Goal: Transaction & Acquisition: Purchase product/service

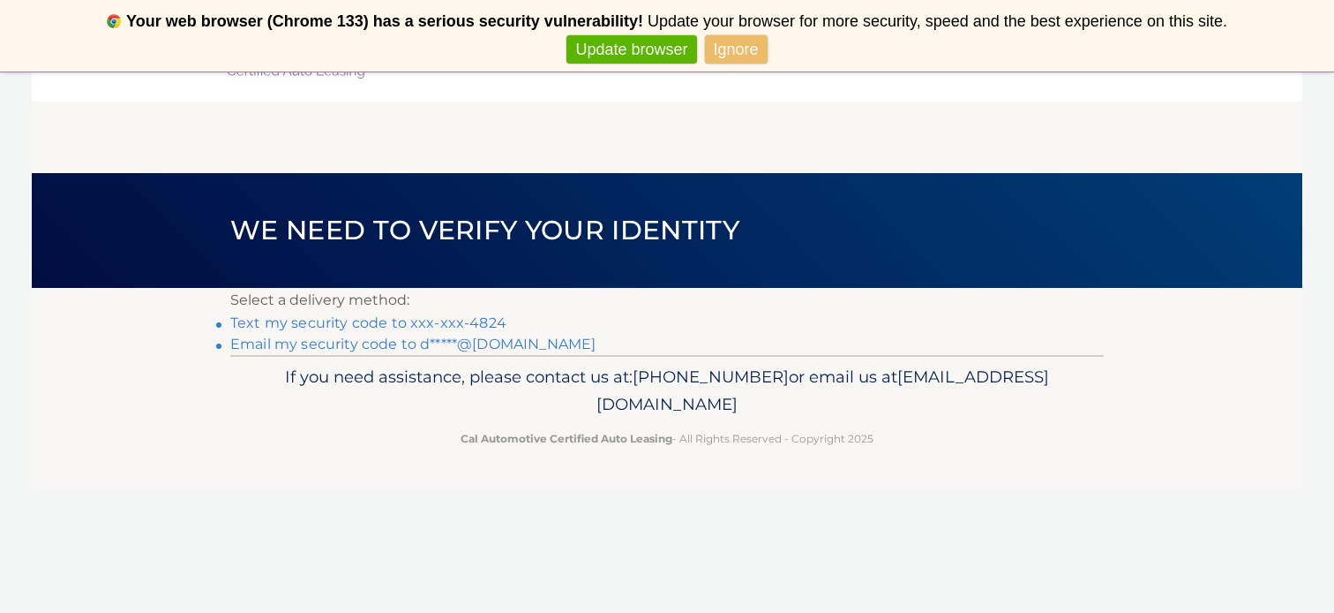
click at [454, 318] on link "Text my security code to xxx-xxx-4824" at bounding box center [368, 322] width 276 height 17
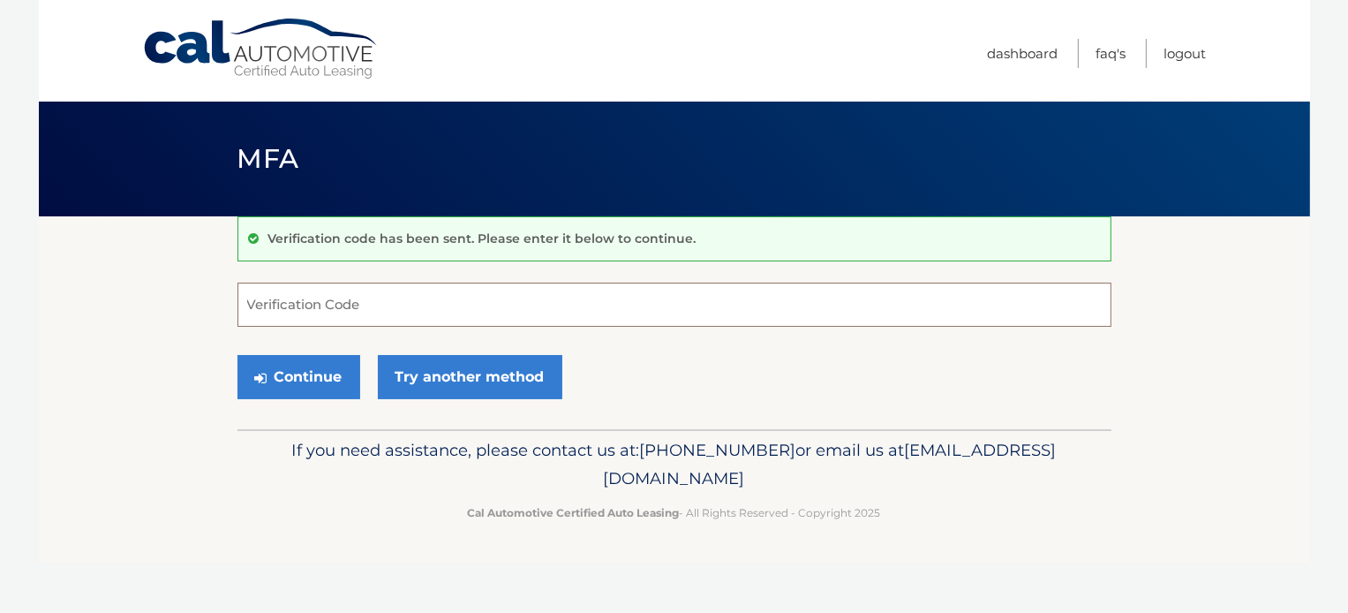
click at [435, 306] on input "Verification Code" at bounding box center [674, 304] width 874 height 44
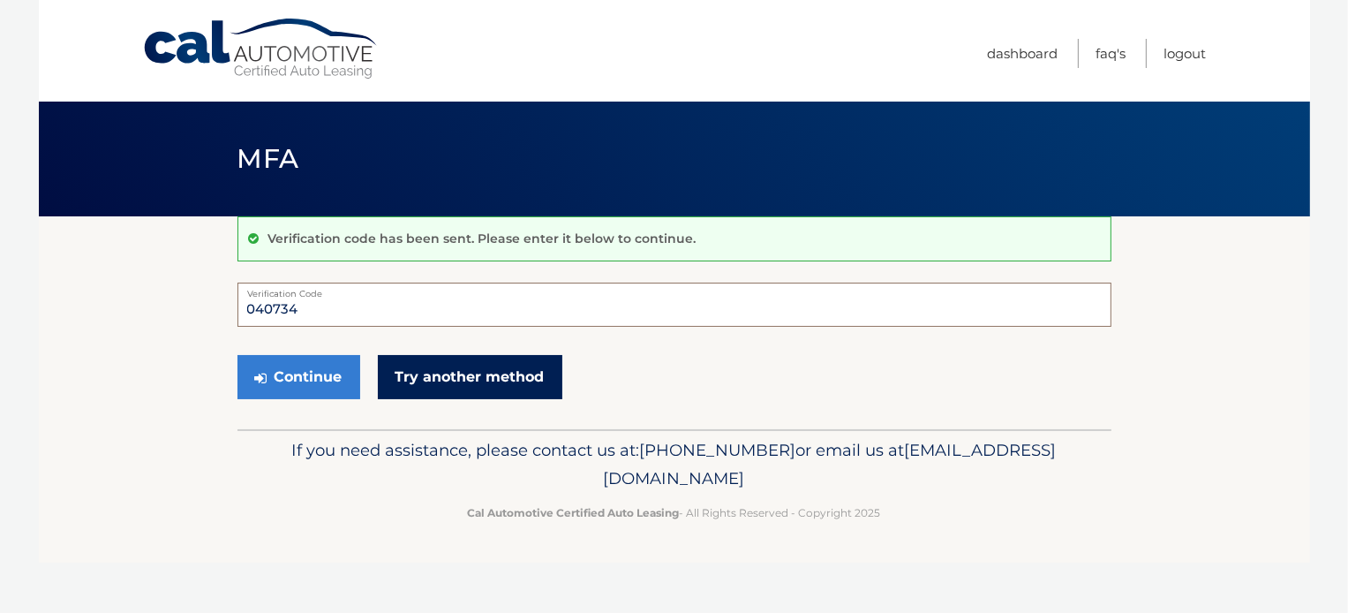
type input "040734"
click at [435, 363] on link "Try another method" at bounding box center [470, 377] width 184 height 44
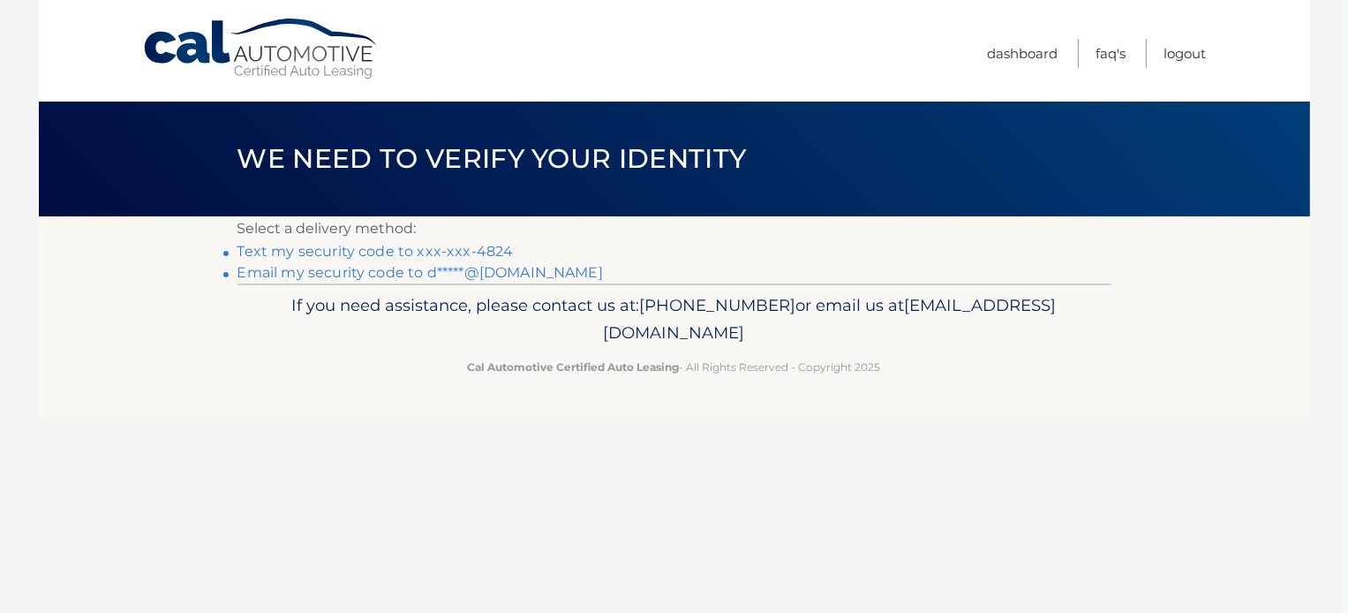
click at [459, 250] on link "Text my security code to xxx-xxx-4824" at bounding box center [375, 251] width 276 height 17
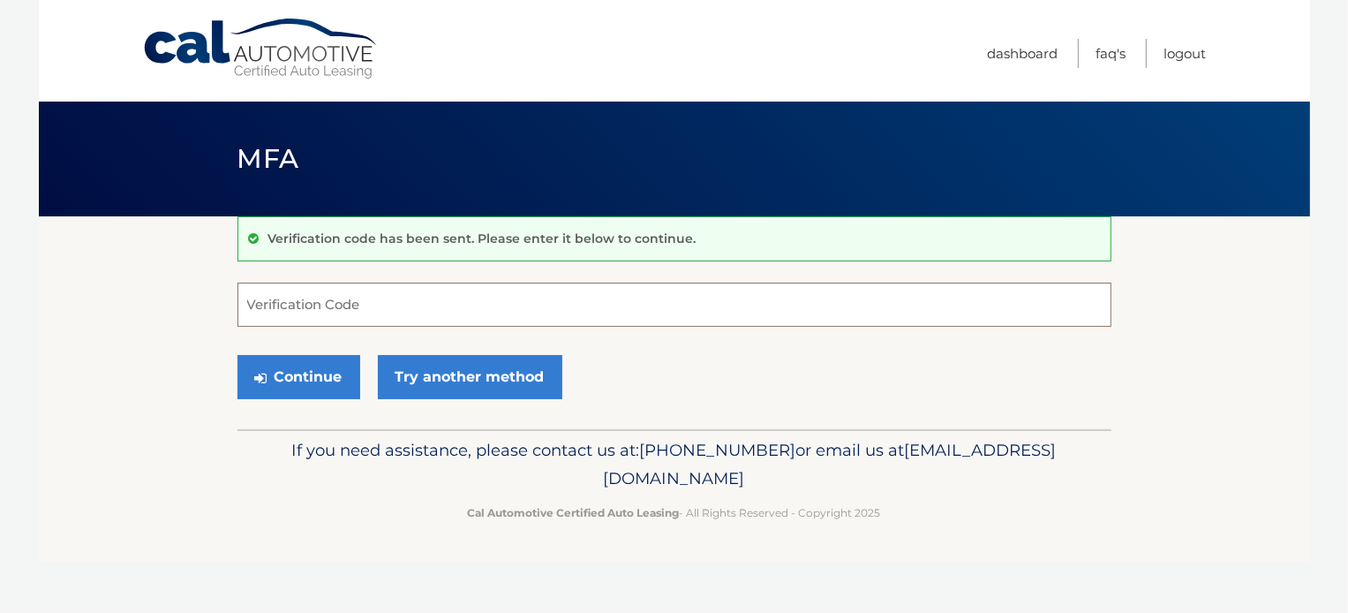
click at [453, 313] on input "Verification Code" at bounding box center [674, 304] width 874 height 44
type input "537019"
click at [288, 366] on button "Continue" at bounding box center [298, 377] width 123 height 44
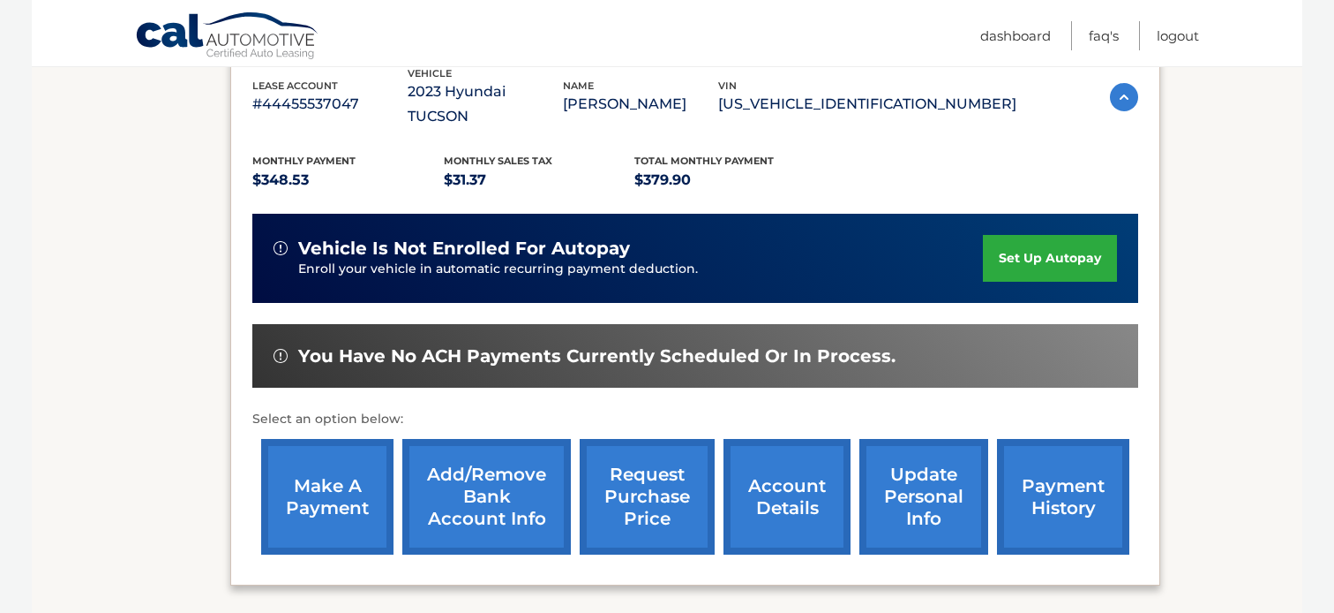
scroll to position [353, 0]
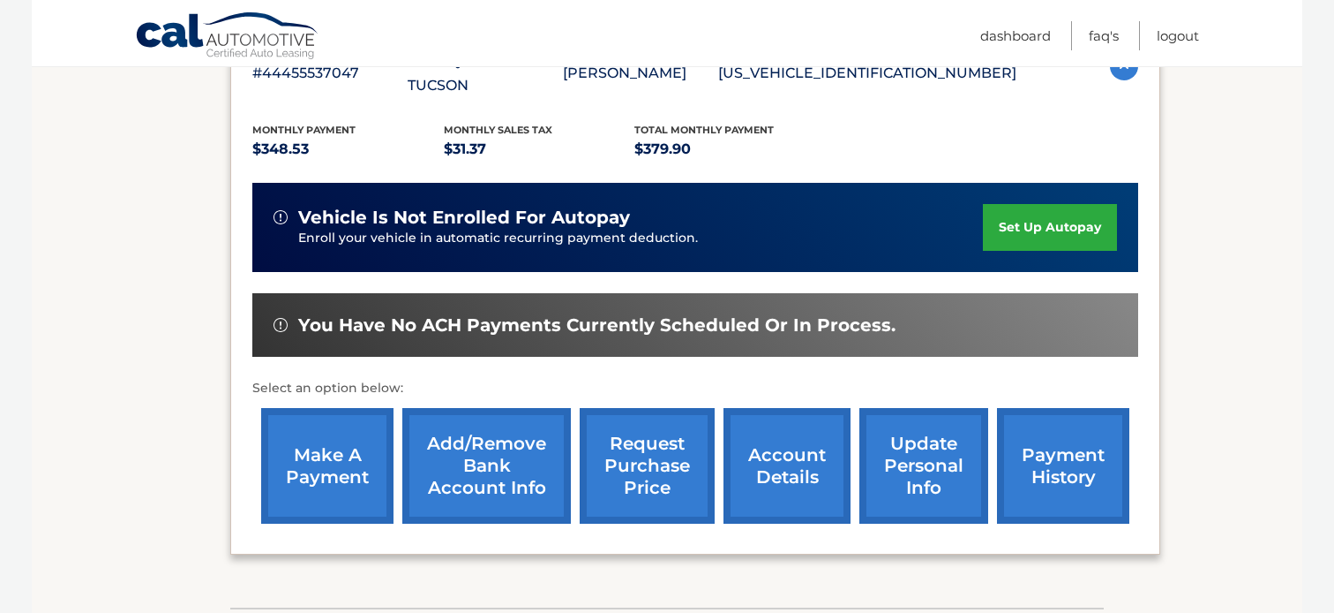
click at [329, 408] on link "make a payment" at bounding box center [327, 466] width 132 height 116
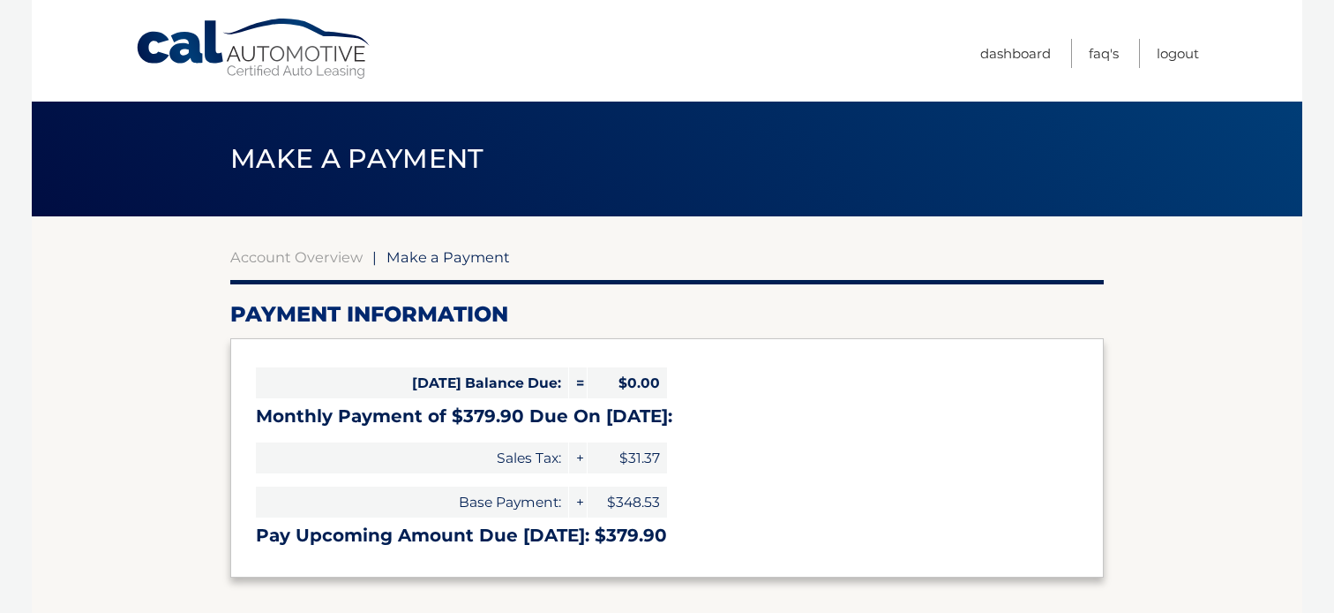
select select "MzFkMDFkM2UtYzZiYy00OWI5LWJiNTktNjFmOTJmMGNlMDFl"
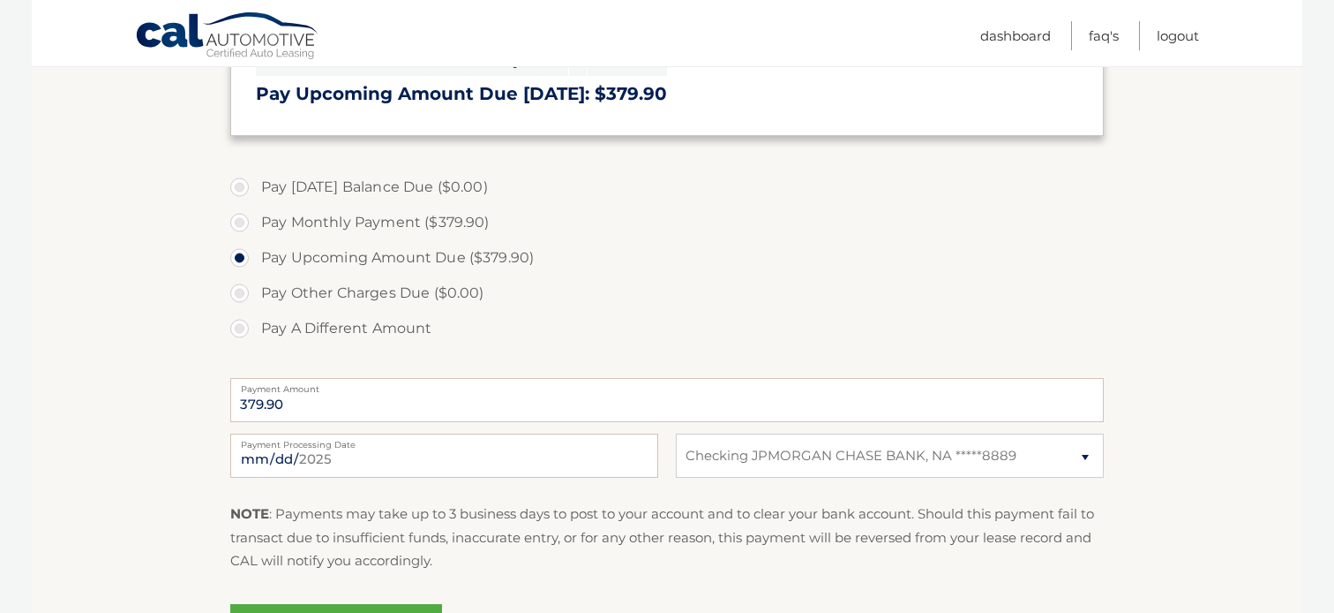
scroll to position [530, 0]
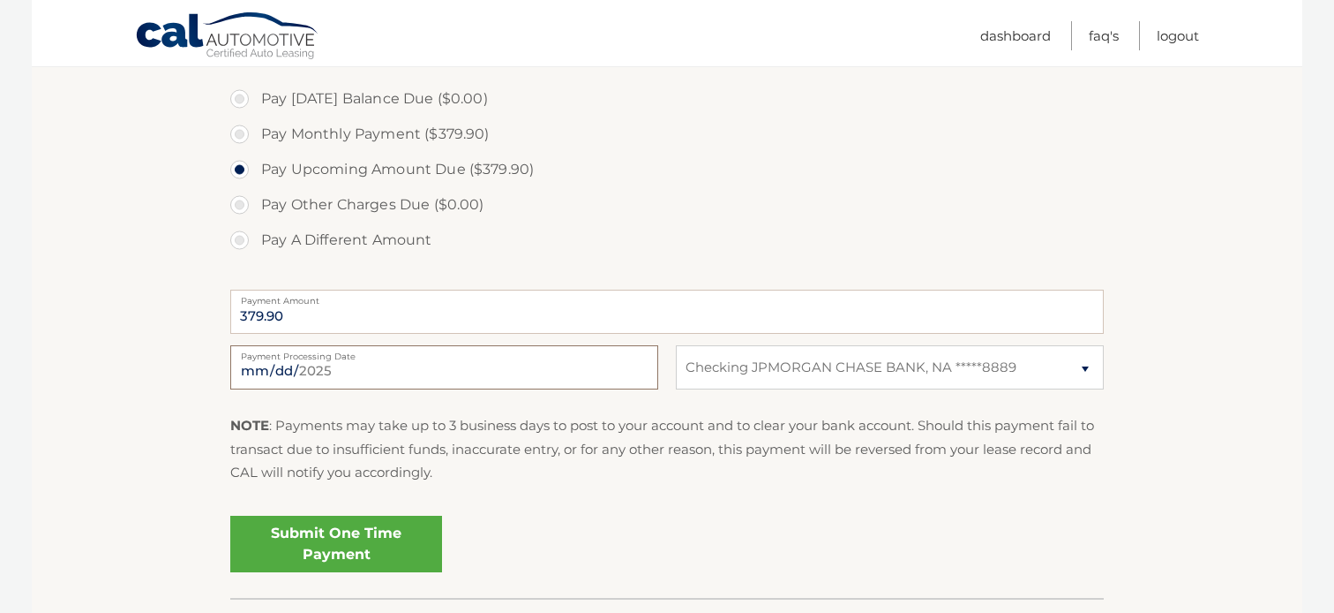
click at [367, 380] on input "2025-09-07" at bounding box center [444, 367] width 428 height 44
click at [591, 264] on div "Pay Today's Balance Due ($0.00) Pay Monthly Payment ($379.90) Pay Upcoming Amou…" at bounding box center [667, 179] width 874 height 196
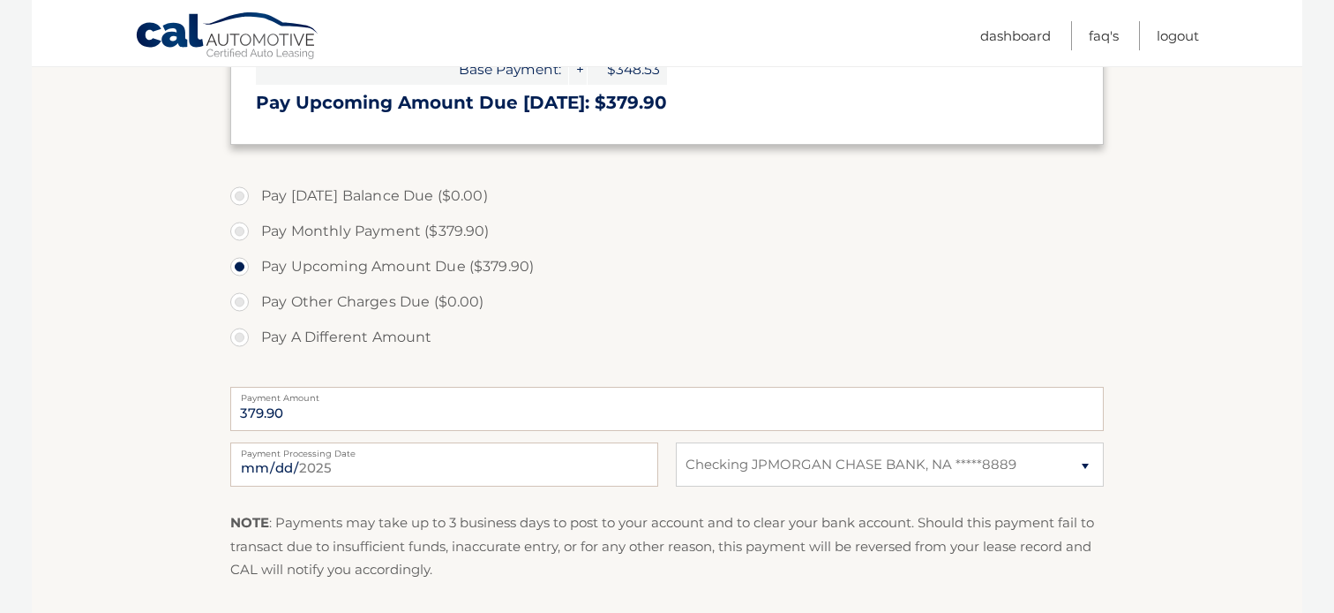
scroll to position [618, 0]
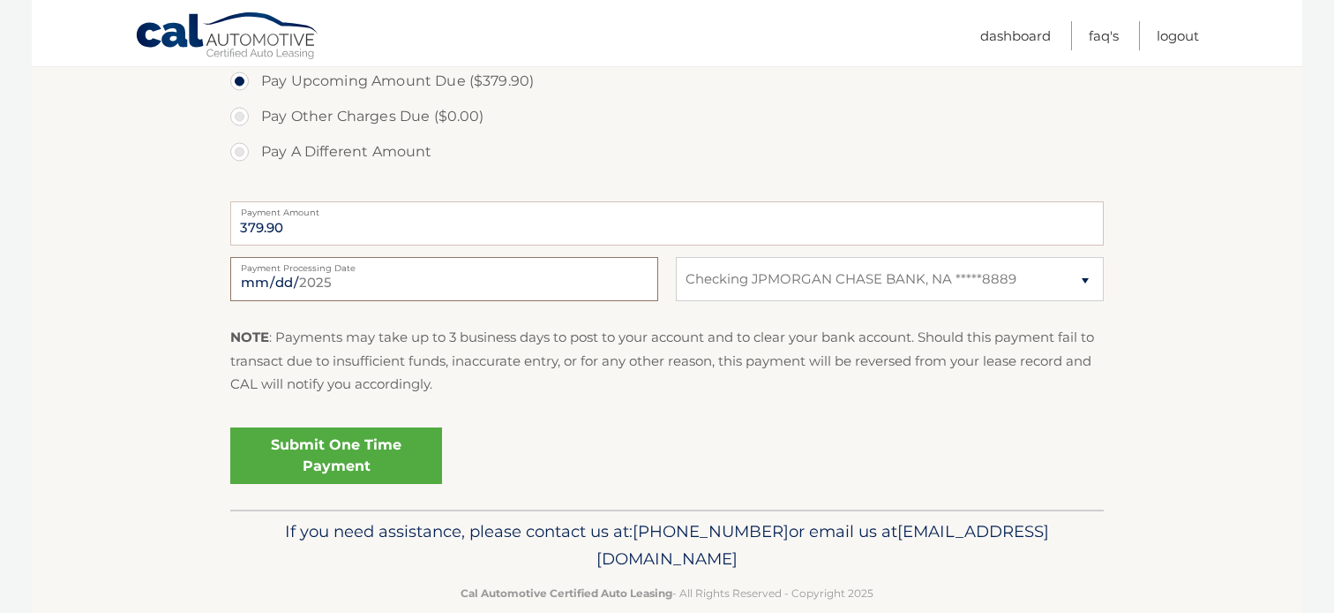
click at [282, 283] on input "2025-09-07" at bounding box center [444, 279] width 428 height 44
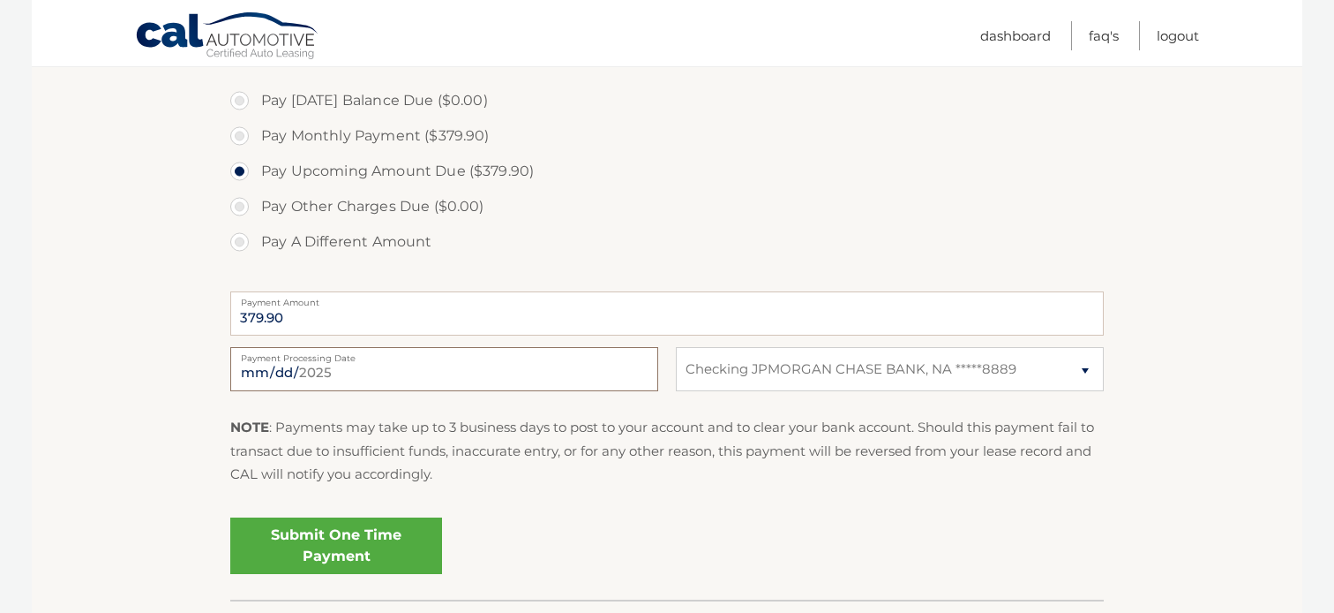
scroll to position [530, 0]
click at [392, 366] on input "2025-09-10" at bounding box center [444, 367] width 428 height 44
type input "2025-09-07"
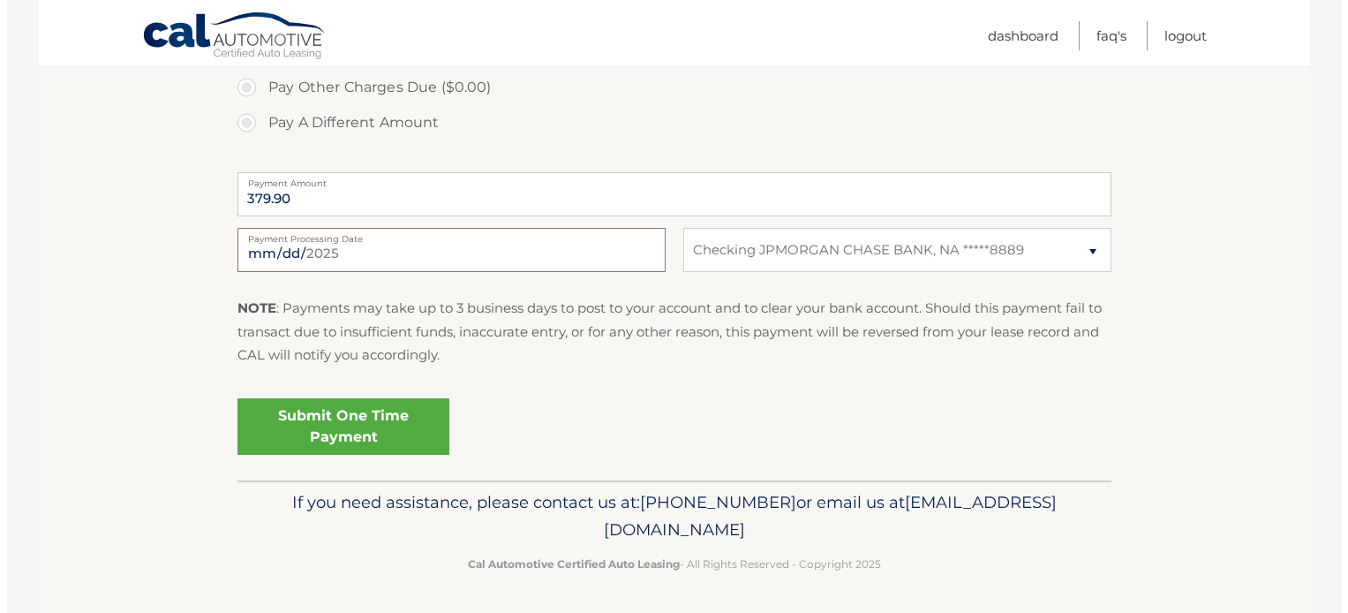
scroll to position [648, 0]
click at [350, 419] on link "Submit One Time Payment" at bounding box center [336, 425] width 212 height 56
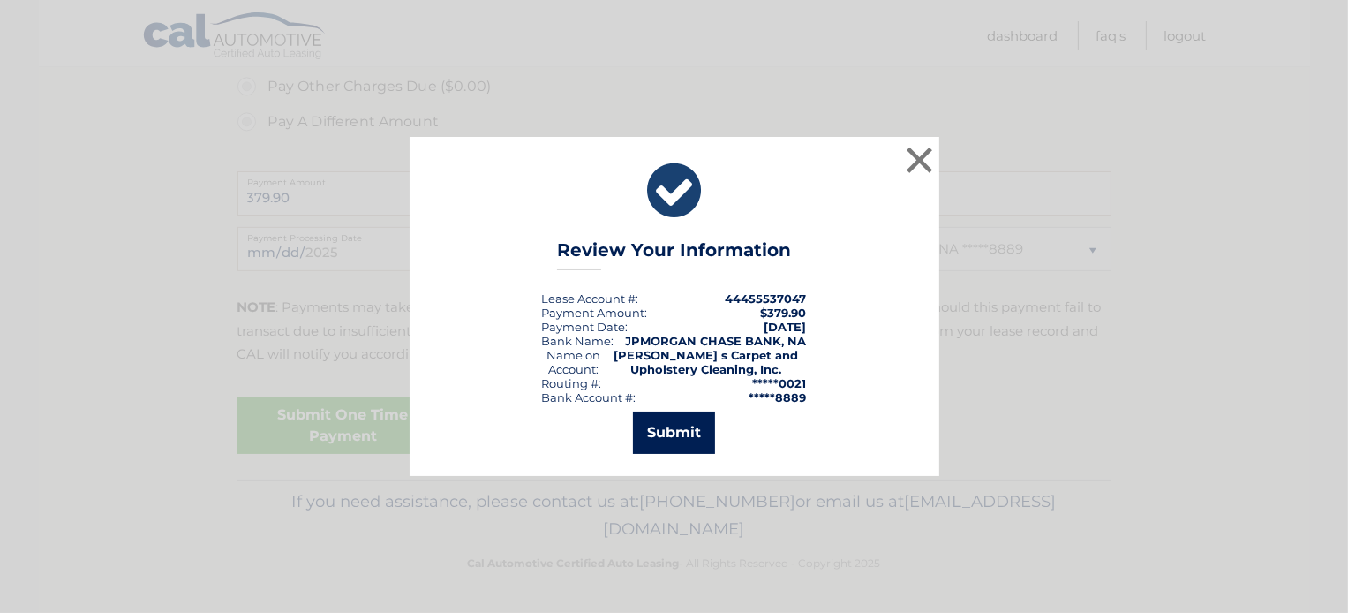
click at [650, 437] on button "Submit" at bounding box center [674, 432] width 82 height 42
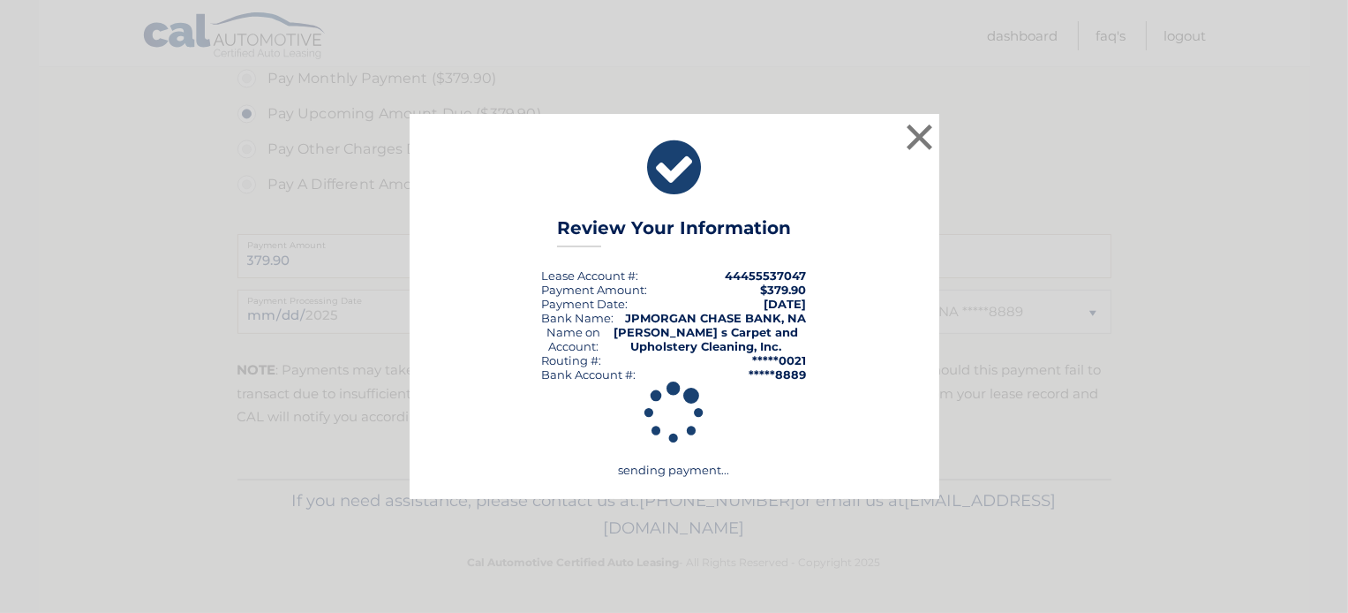
scroll to position [584, 0]
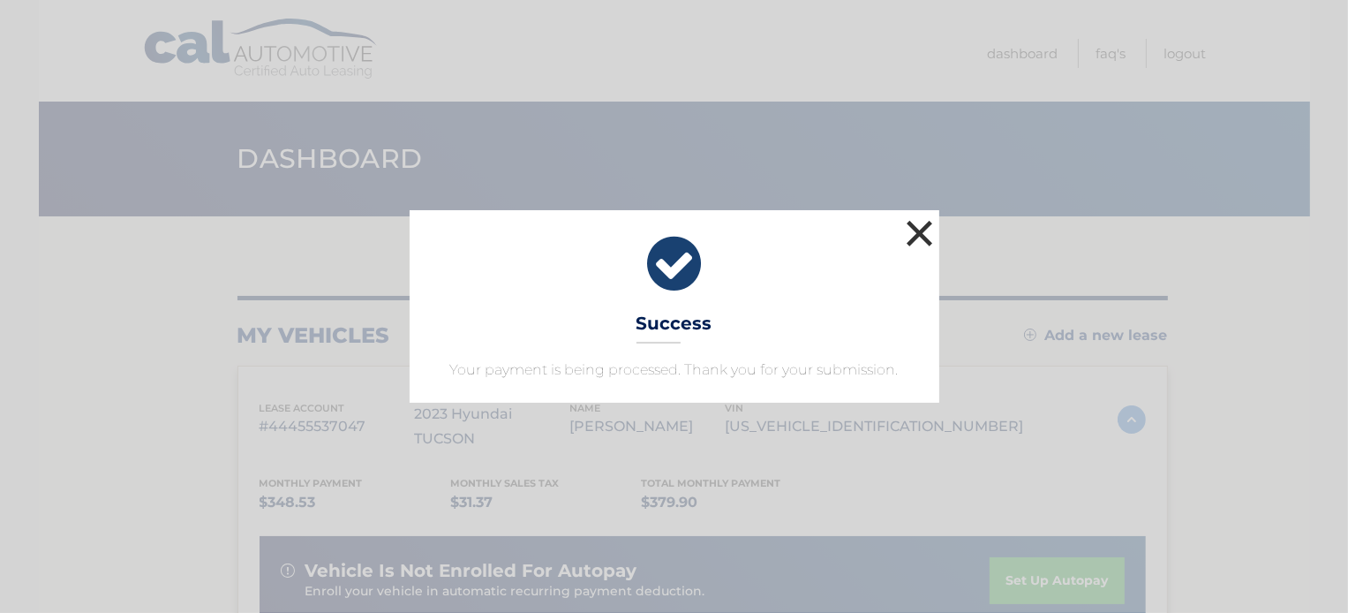
click at [922, 239] on button "×" at bounding box center [919, 232] width 35 height 35
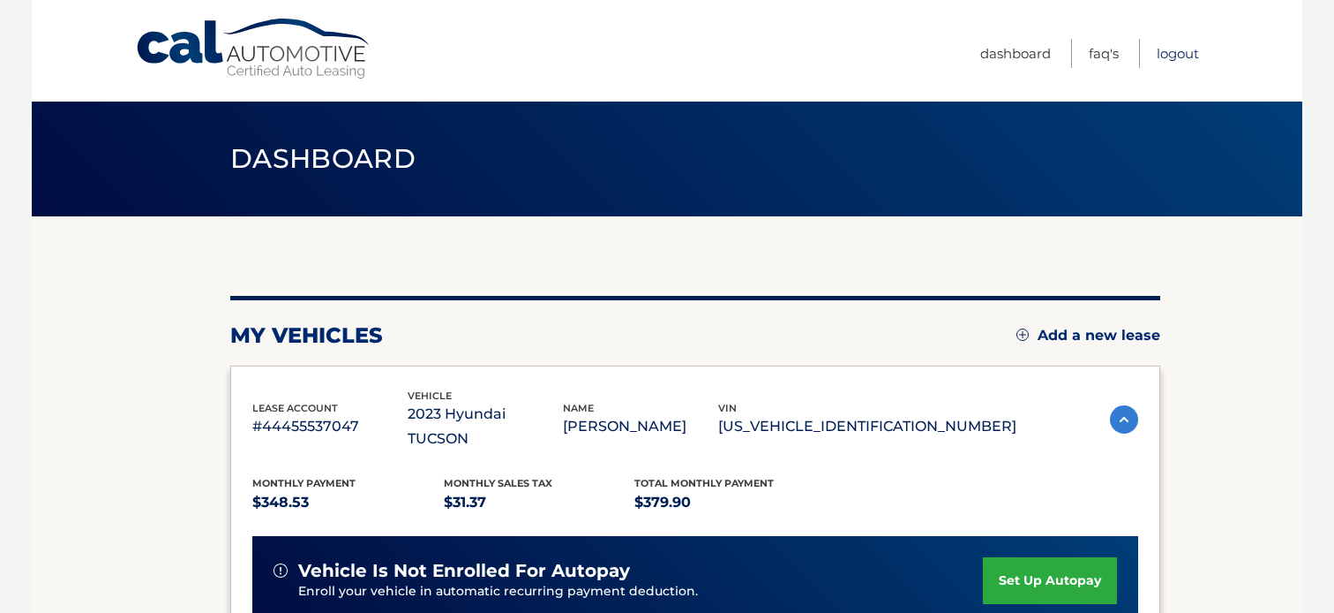
click at [1171, 49] on link "Logout" at bounding box center [1178, 53] width 42 height 29
